Goal: Find specific page/section: Find specific page/section

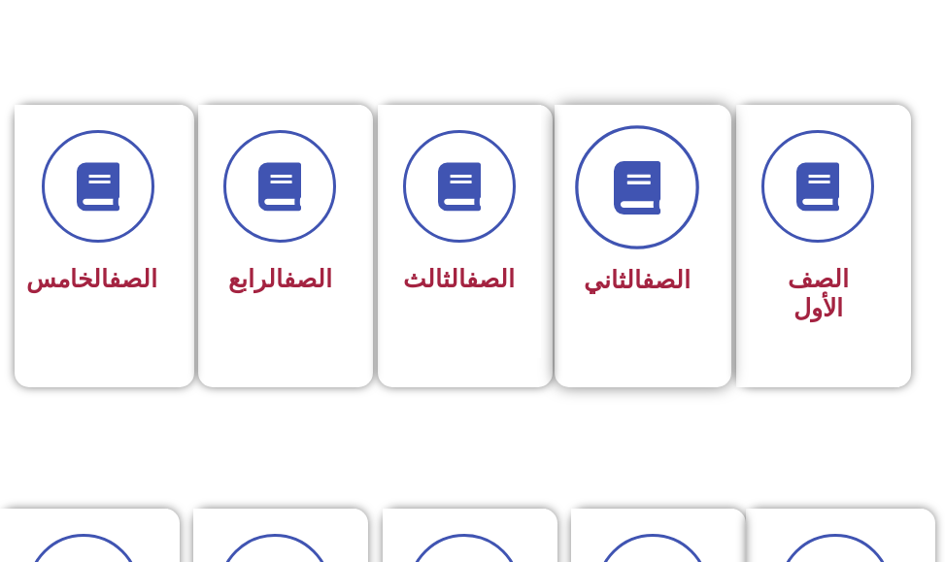
scroll to position [486, 0]
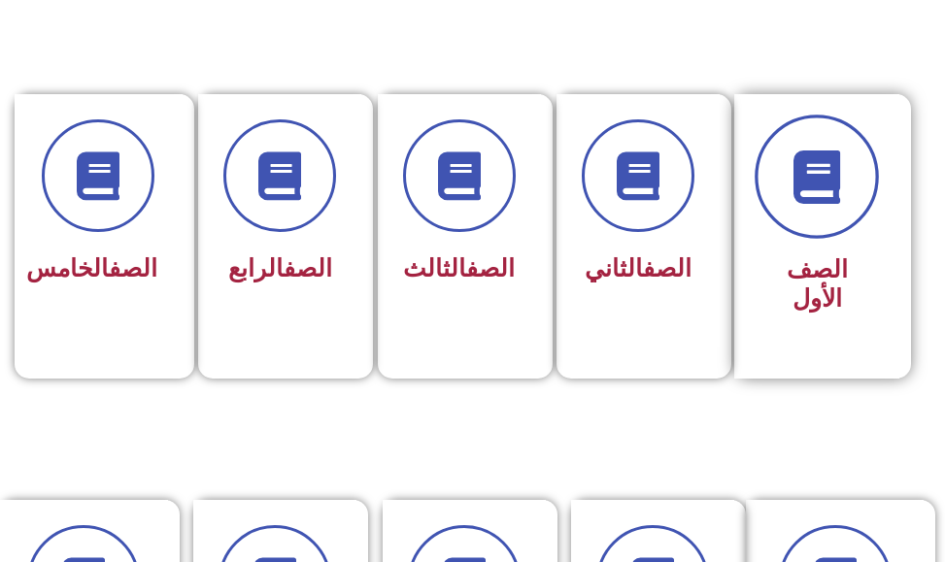
click at [825, 204] on span at bounding box center [817, 177] width 124 height 124
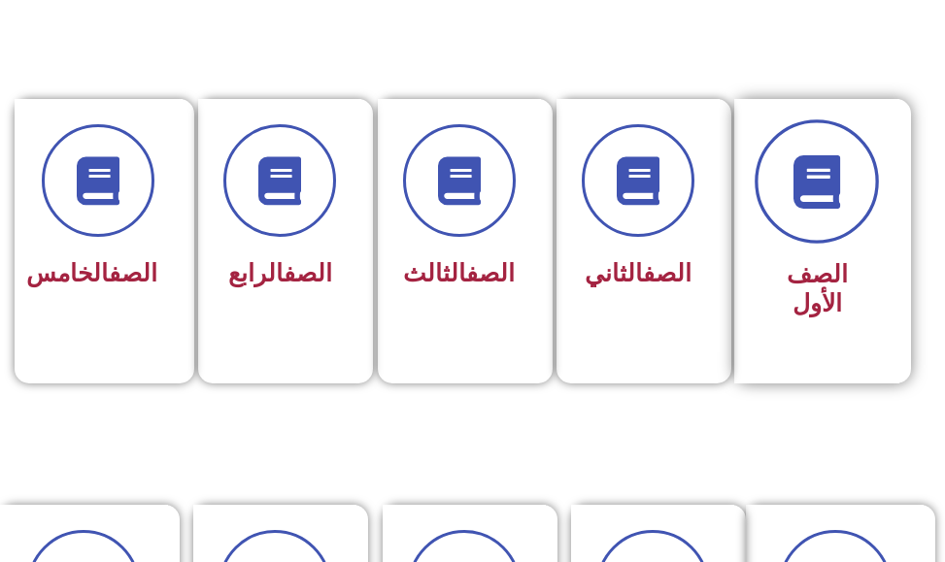
click at [848, 218] on span at bounding box center [817, 181] width 124 height 124
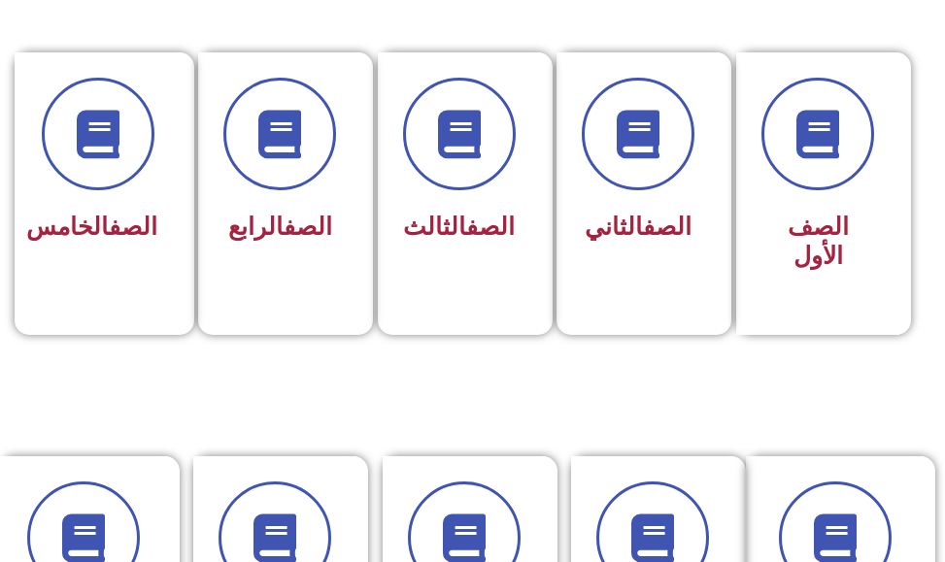
scroll to position [476, 0]
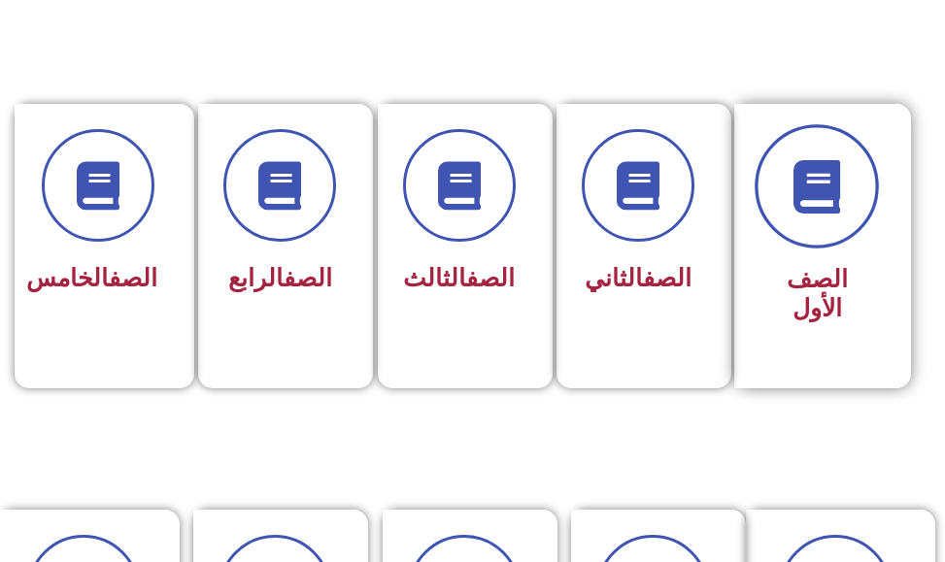
click at [819, 222] on span at bounding box center [817, 186] width 124 height 124
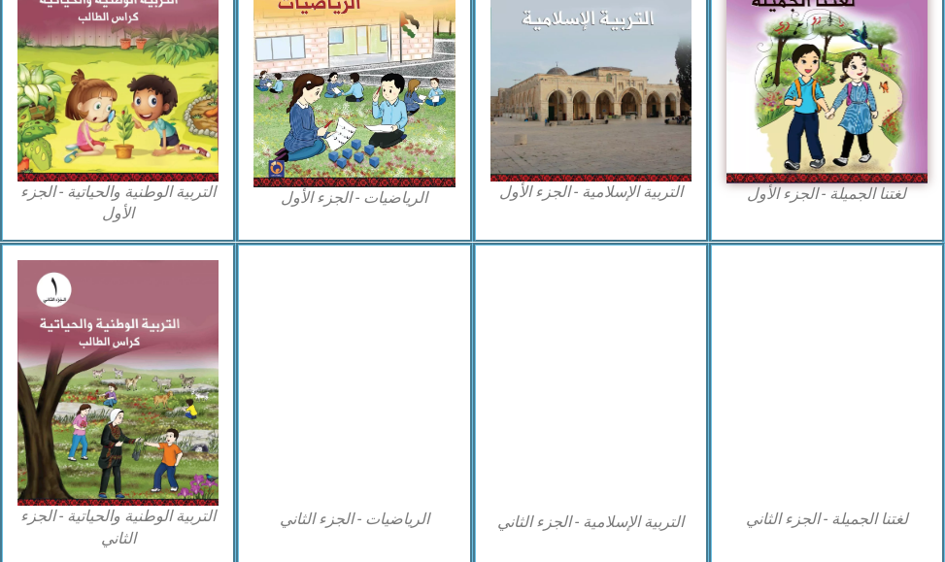
scroll to position [754, 0]
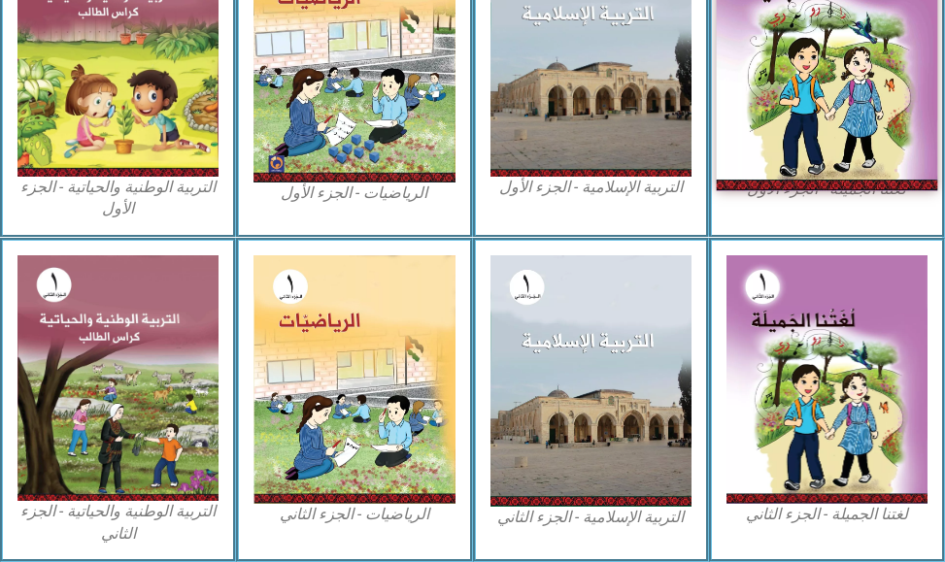
click at [893, 42] on img at bounding box center [826, 54] width 221 height 274
click at [828, 59] on img at bounding box center [826, 54] width 221 height 274
click at [858, 56] on img at bounding box center [826, 54] width 221 height 274
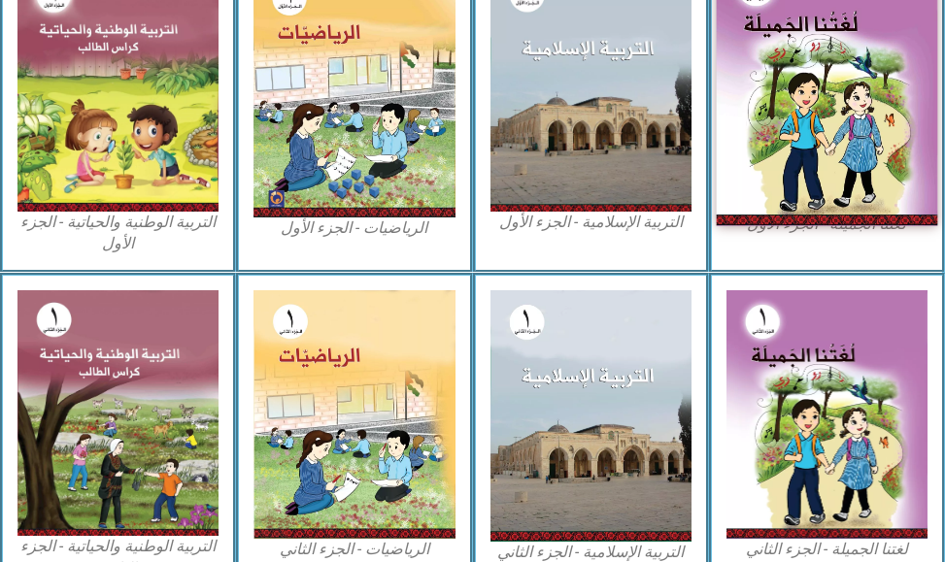
scroll to position [657, 0]
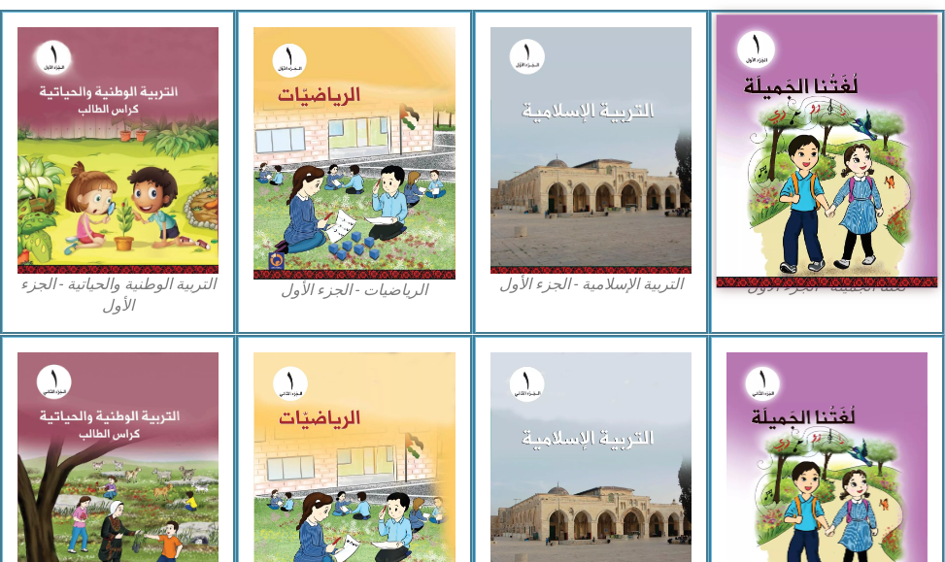
click at [799, 79] on img at bounding box center [826, 152] width 221 height 274
click at [799, 80] on img at bounding box center [826, 152] width 221 height 274
drag, startPoint x: 817, startPoint y: 112, endPoint x: 832, endPoint y: 97, distance: 21.3
click at [818, 112] on img at bounding box center [826, 152] width 221 height 274
click at [811, 98] on img at bounding box center [826, 152] width 221 height 274
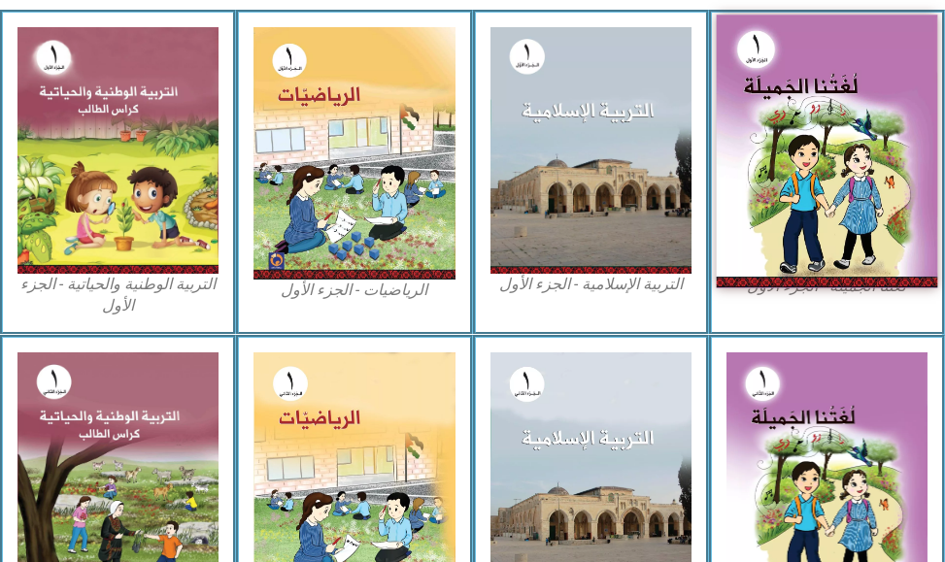
click at [811, 94] on img at bounding box center [826, 152] width 221 height 274
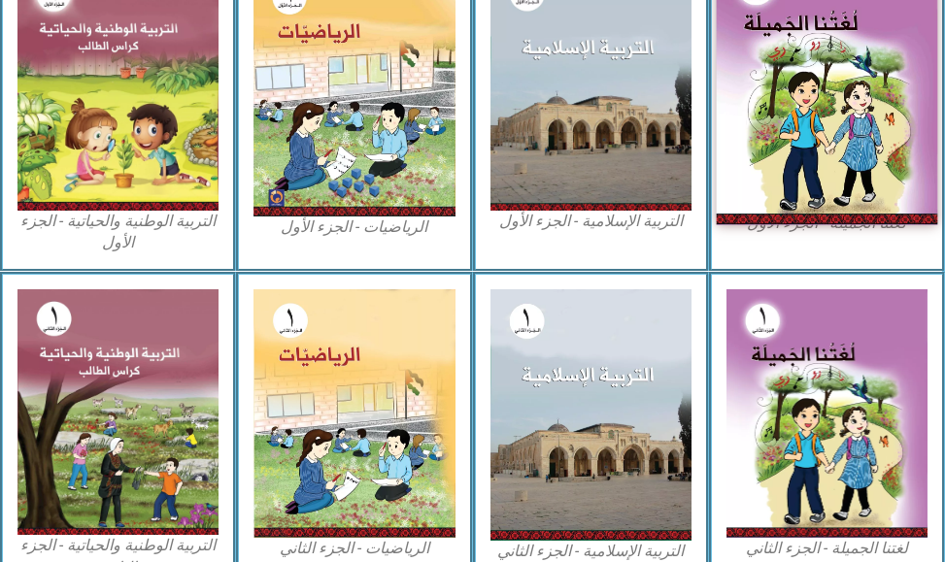
scroll to position [754, 0]
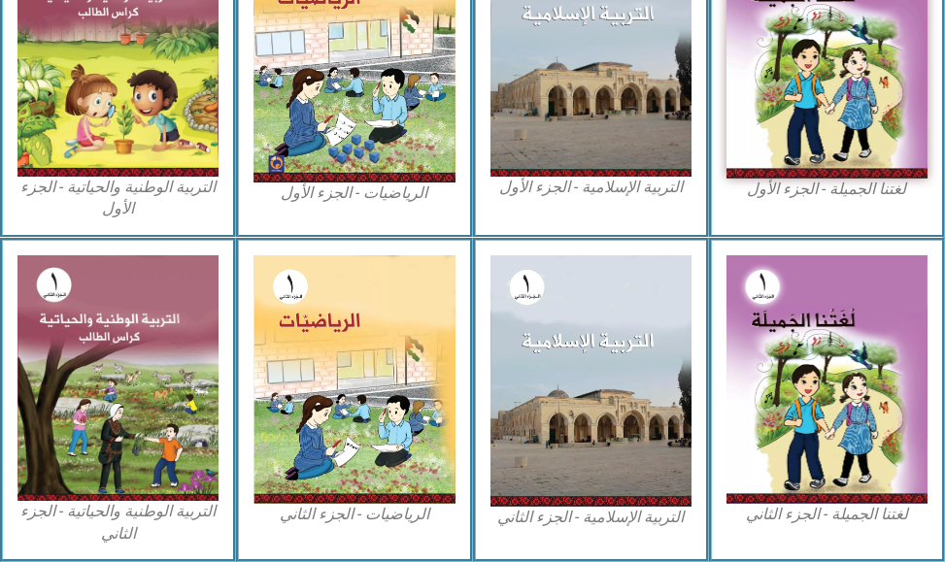
drag, startPoint x: 948, startPoint y: 214, endPoint x: 908, endPoint y: 181, distance: 51.7
click at [929, 210] on div "لغتنا الجميلة - الجزء الأول​" at bounding box center [827, 75] width 236 height 325
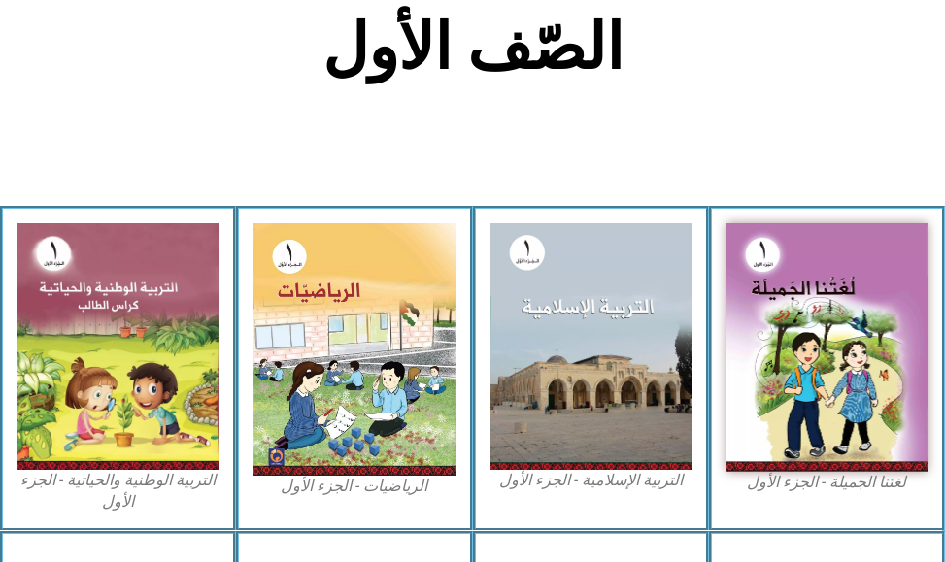
scroll to position [583, 0]
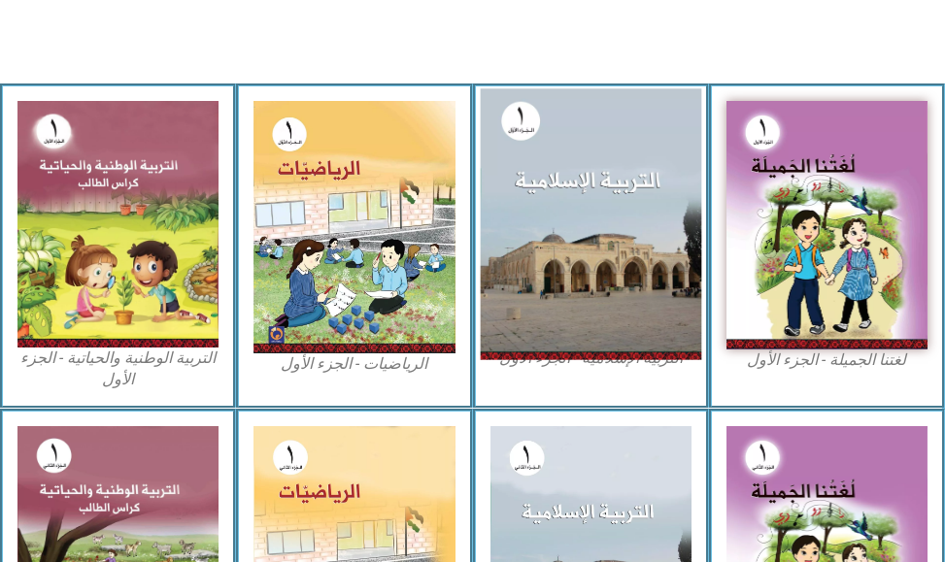
click at [617, 239] on img at bounding box center [590, 223] width 221 height 271
click at [583, 232] on img at bounding box center [590, 223] width 221 height 271
click at [616, 164] on img at bounding box center [590, 223] width 221 height 271
click at [613, 214] on img at bounding box center [590, 223] width 221 height 271
click at [614, 271] on img at bounding box center [590, 223] width 221 height 271
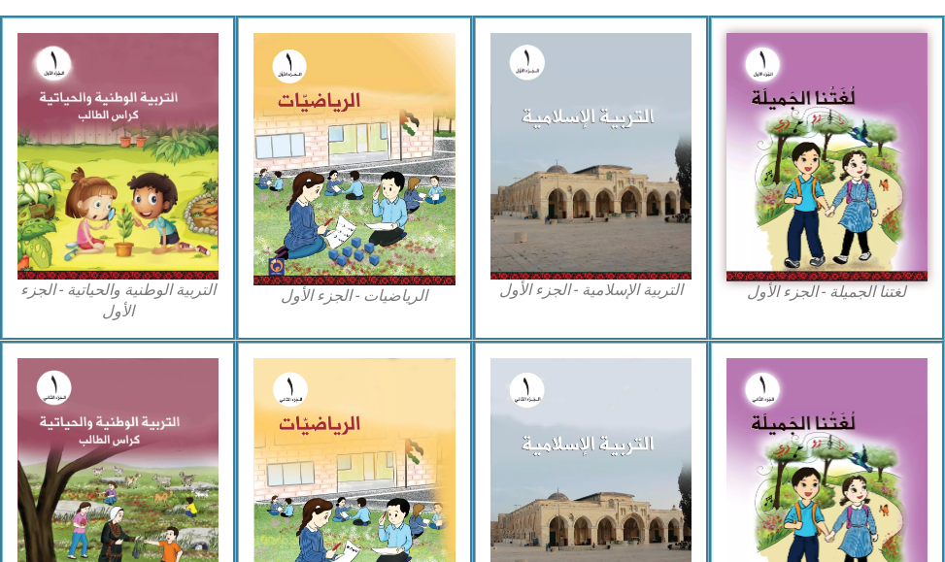
scroll to position [754, 0]
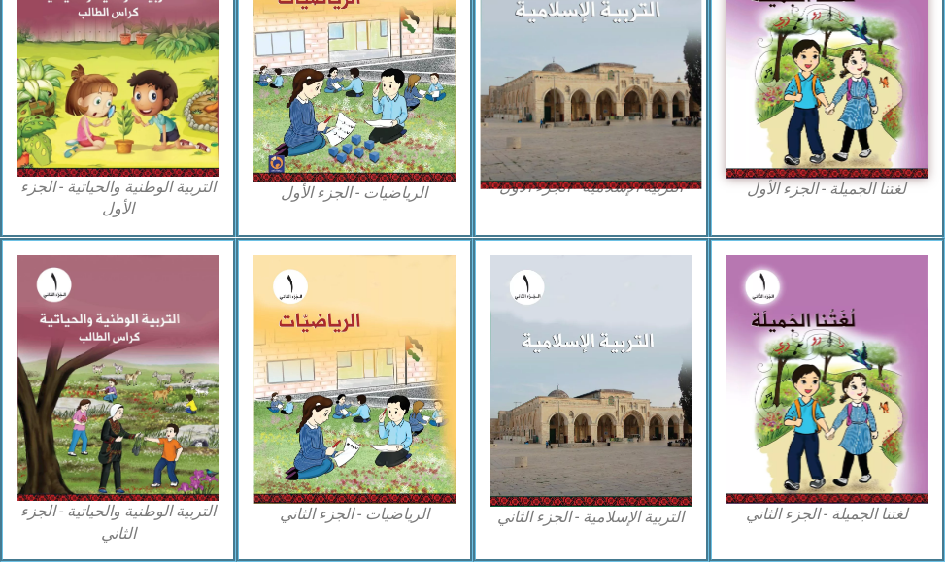
click at [634, 136] on img at bounding box center [590, 52] width 221 height 271
click at [605, 93] on img at bounding box center [590, 52] width 221 height 271
drag, startPoint x: 605, startPoint y: 93, endPoint x: 596, endPoint y: 87, distance: 10.5
click at [602, 93] on img at bounding box center [590, 52] width 221 height 271
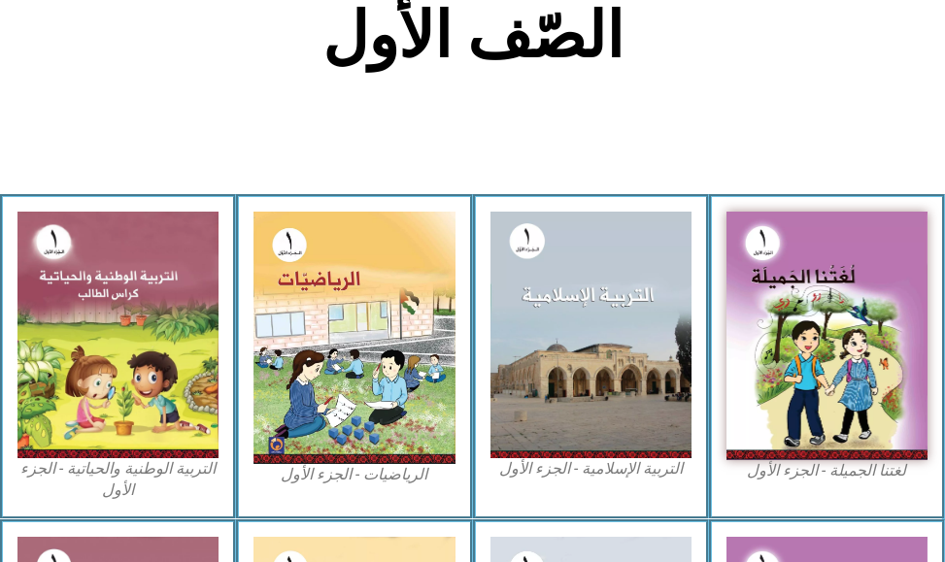
scroll to position [462, 0]
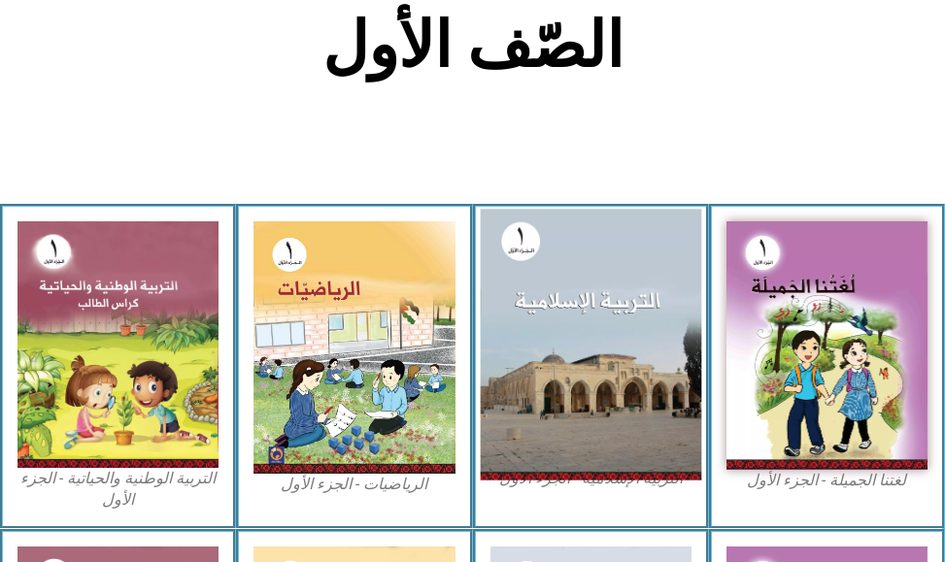
click at [602, 298] on img at bounding box center [590, 344] width 221 height 271
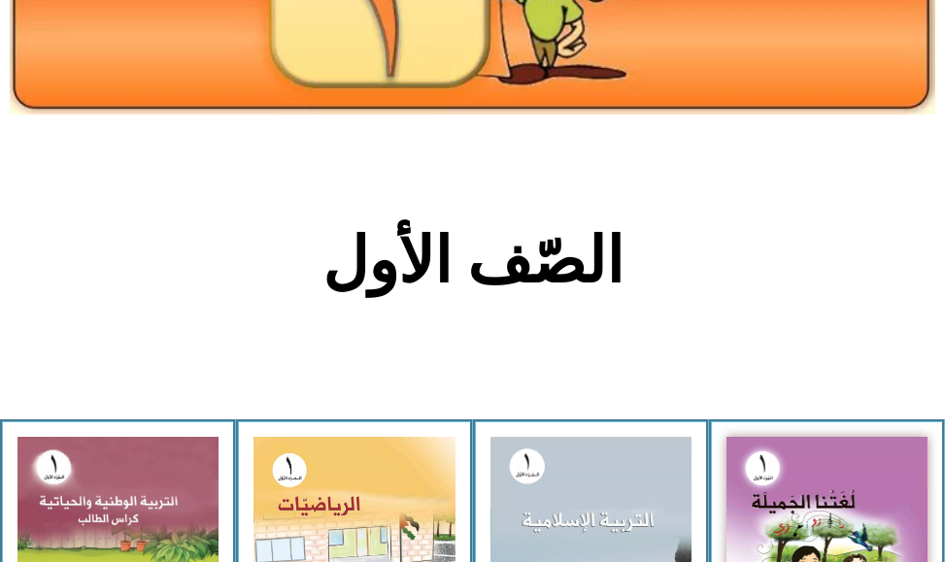
scroll to position [486, 0]
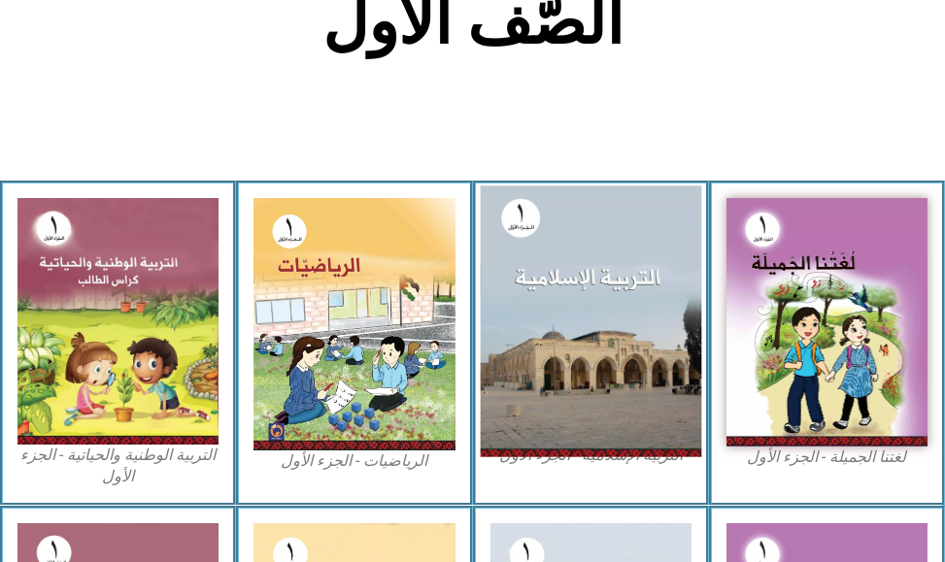
click at [585, 276] on img at bounding box center [590, 321] width 221 height 271
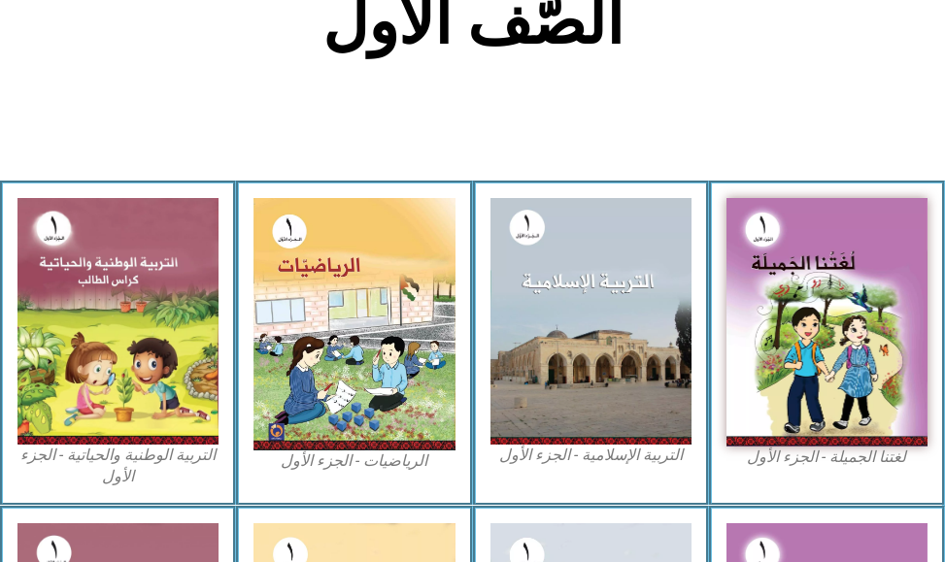
click at [577, 453] on figcaption "التربية الإسلامية - الجزء الأول" at bounding box center [590, 455] width 201 height 21
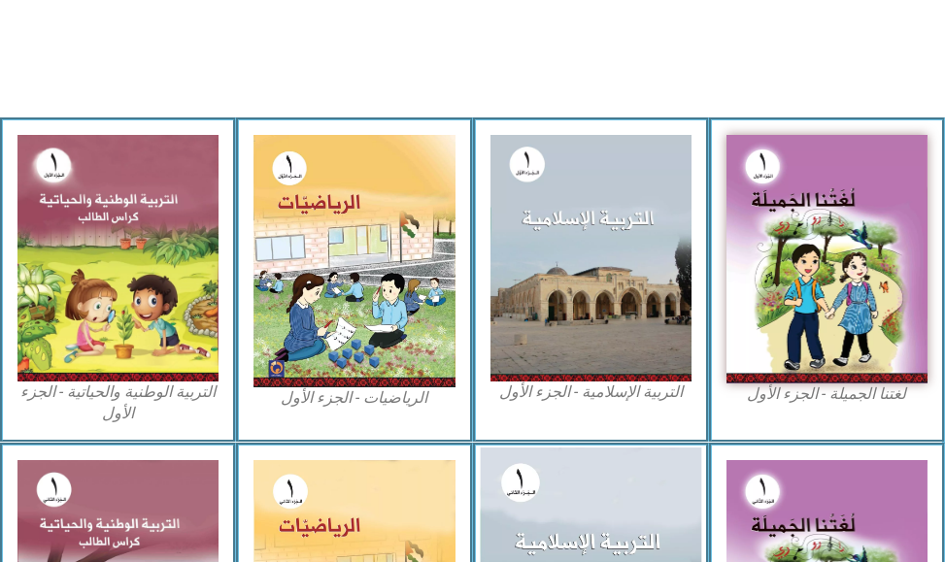
scroll to position [583, 0]
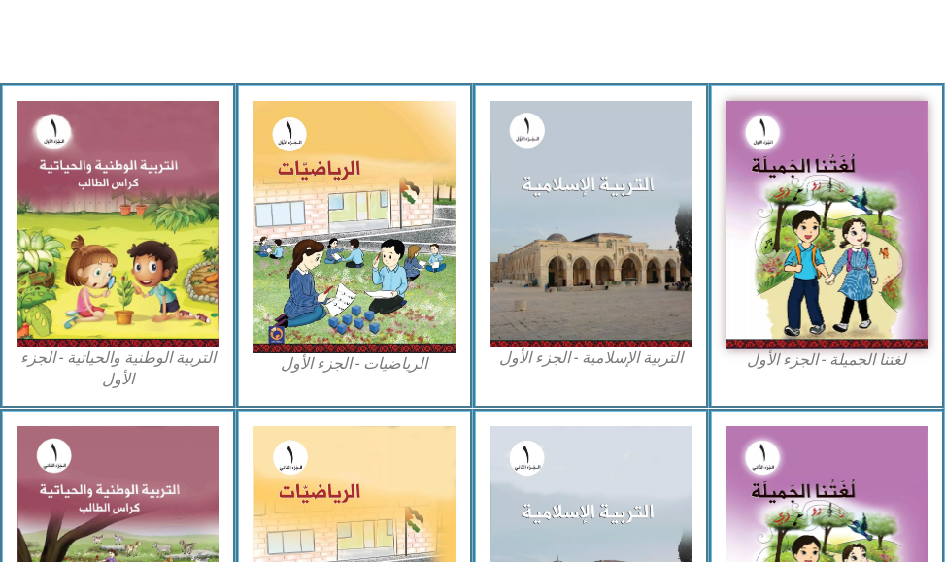
click at [624, 362] on figcaption "التربية الإسلامية - الجزء الأول" at bounding box center [590, 358] width 201 height 21
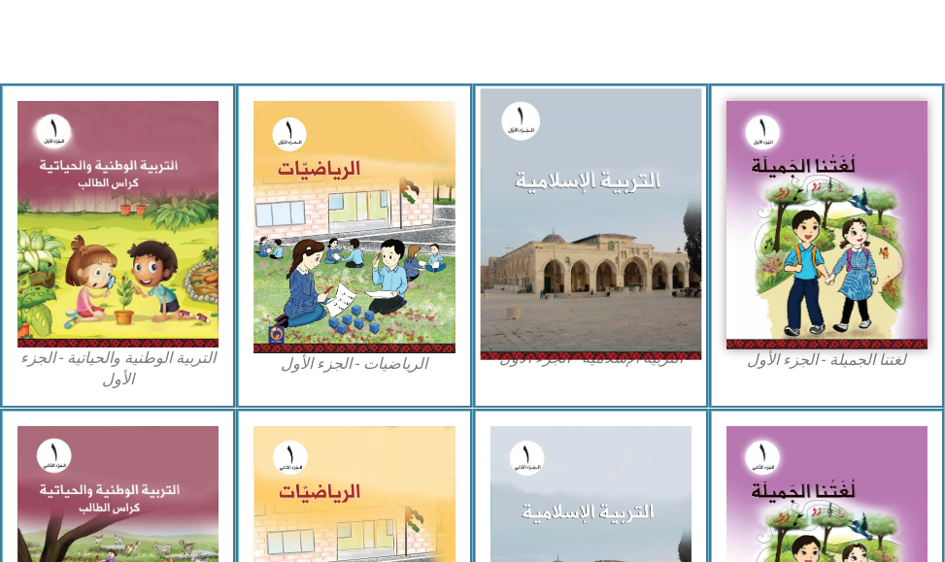
click at [622, 244] on img at bounding box center [590, 223] width 221 height 271
